Goal: Task Accomplishment & Management: Use online tool/utility

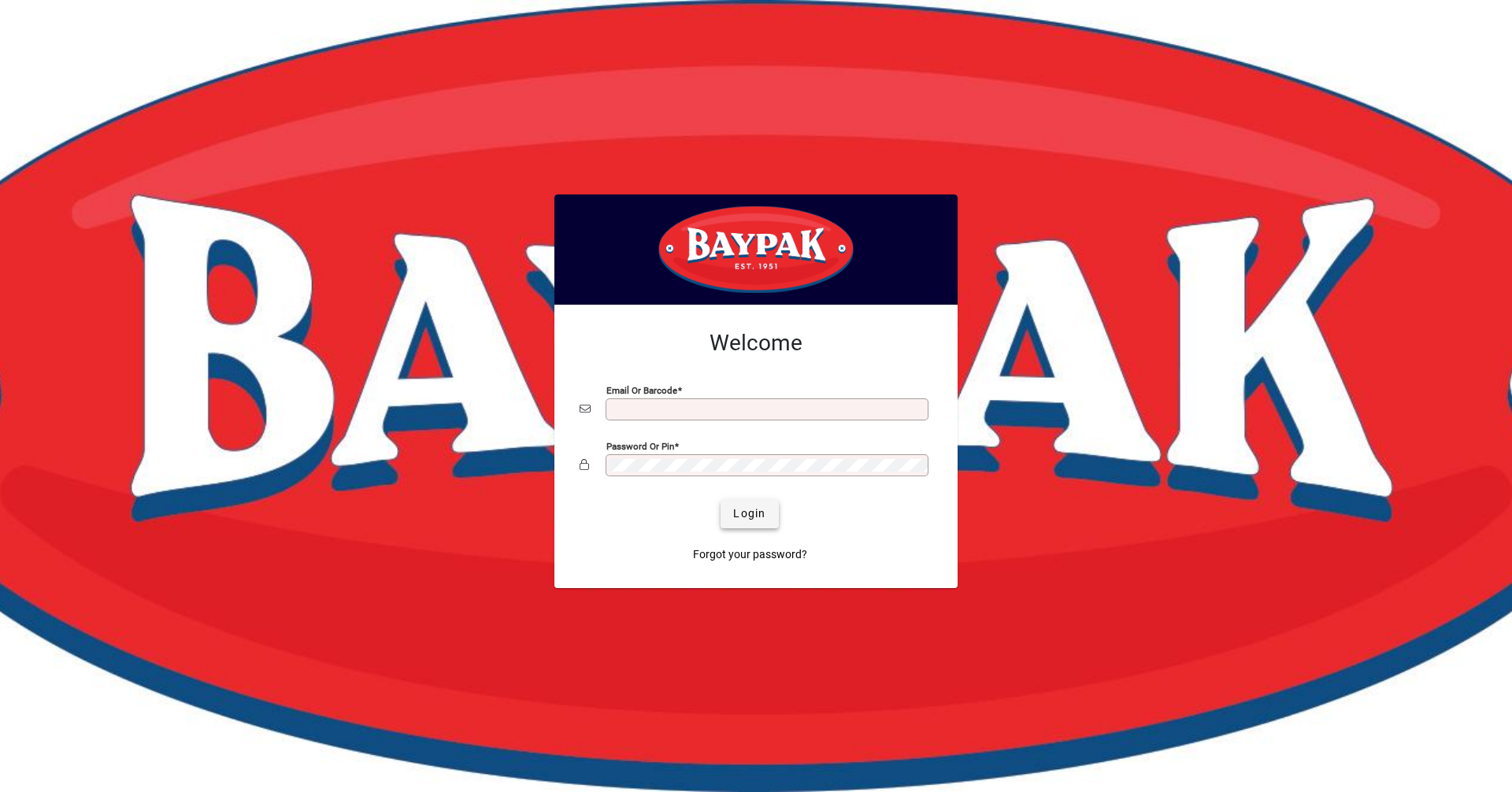
type input "**********"
click at [758, 523] on span "submit" at bounding box center [750, 514] width 58 height 38
